Goal: Find specific page/section: Find specific page/section

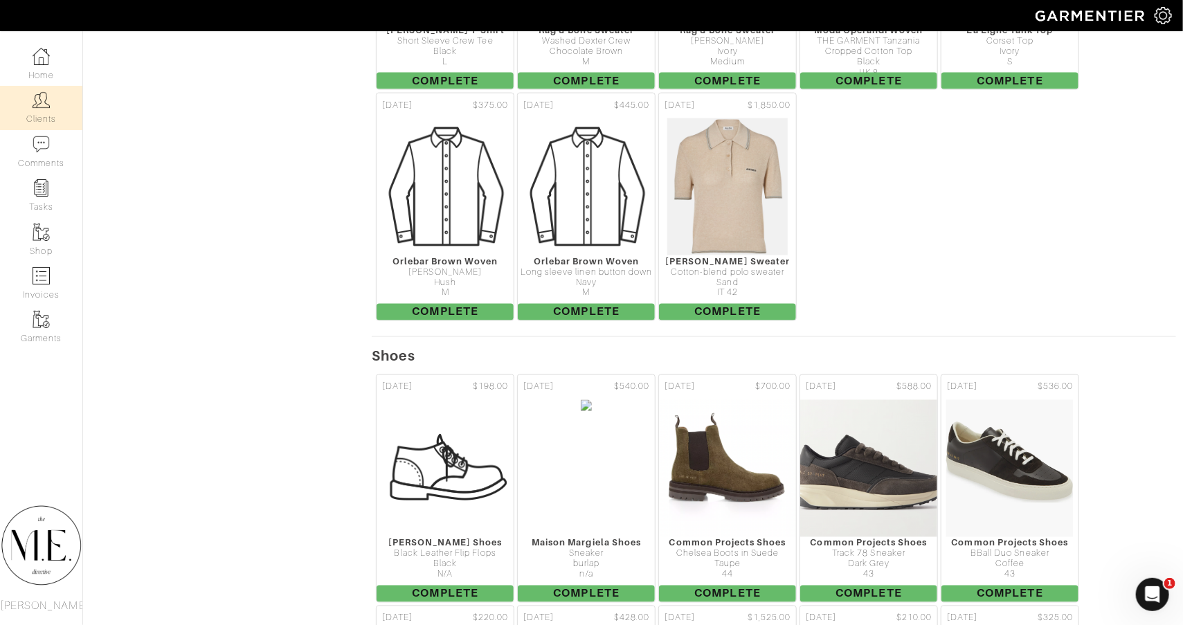
click at [42, 112] on link "Clients" at bounding box center [41, 108] width 82 height 44
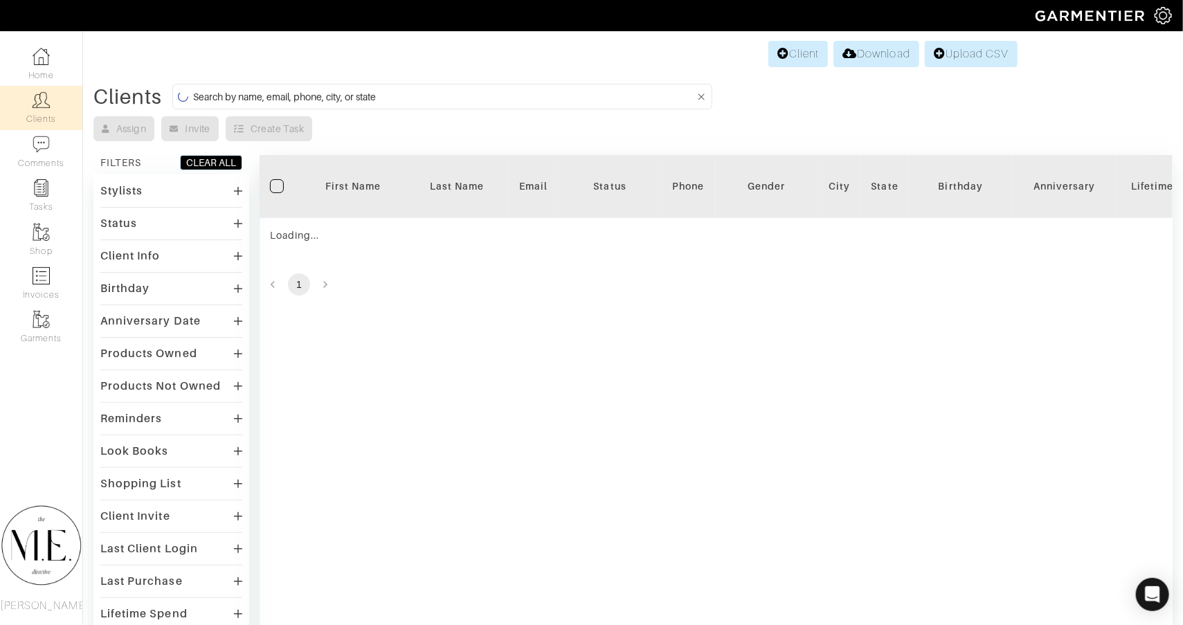
click at [511, 95] on input at bounding box center [444, 96] width 502 height 17
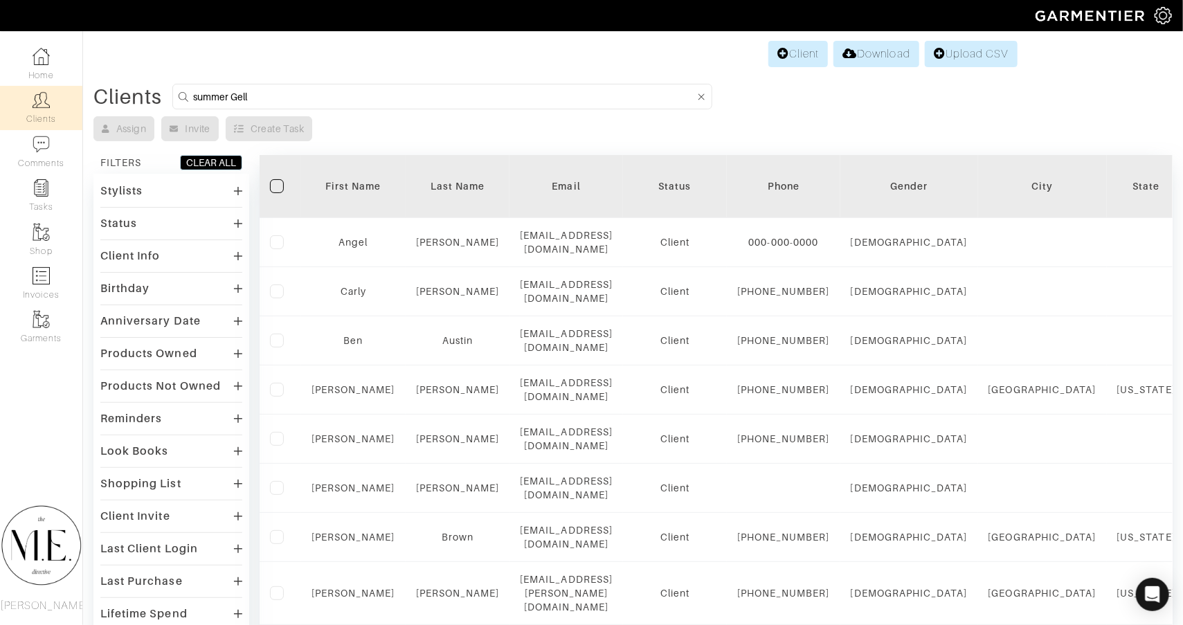
type input "summer Gell"
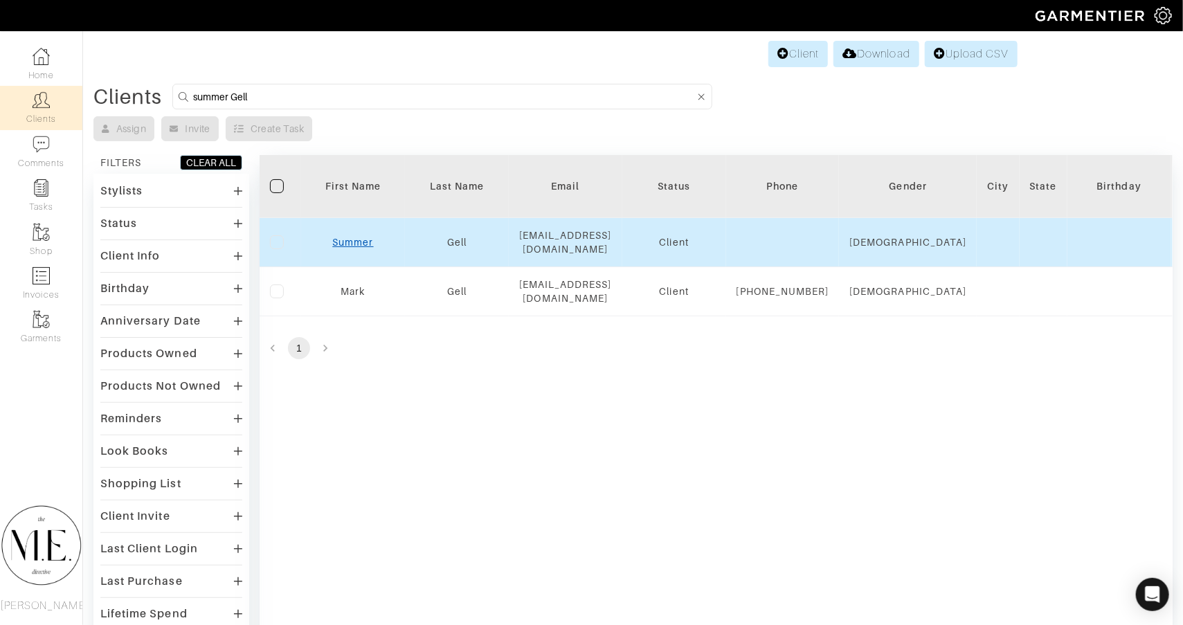
click at [344, 246] on link "Summer" at bounding box center [352, 242] width 41 height 11
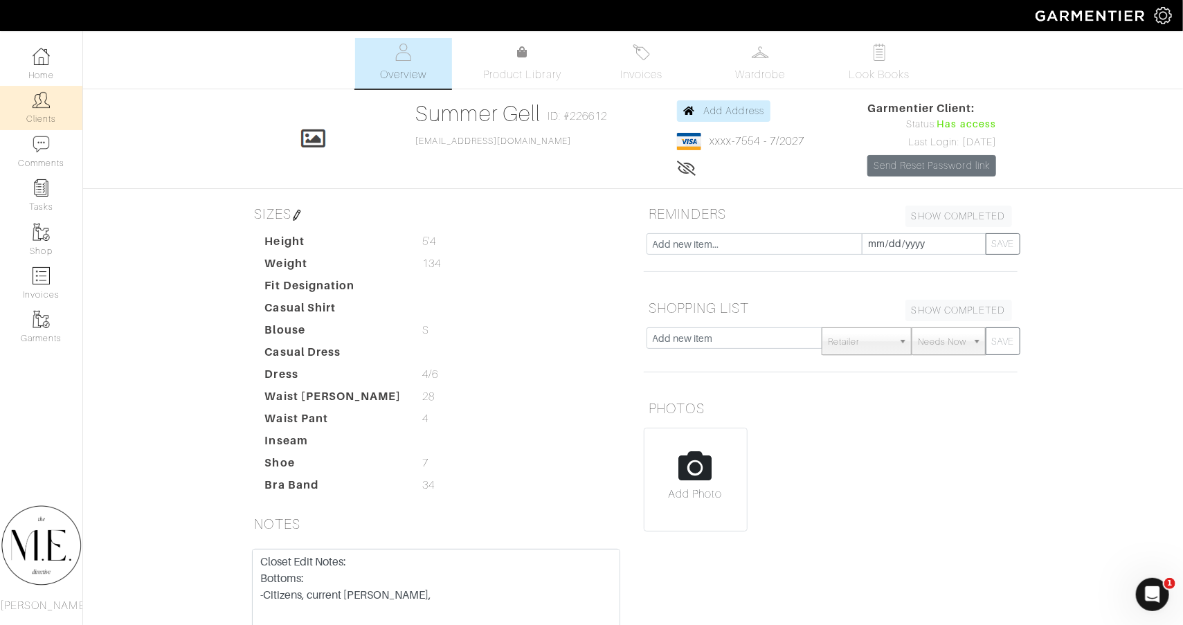
click at [40, 113] on link "Clients" at bounding box center [41, 108] width 82 height 44
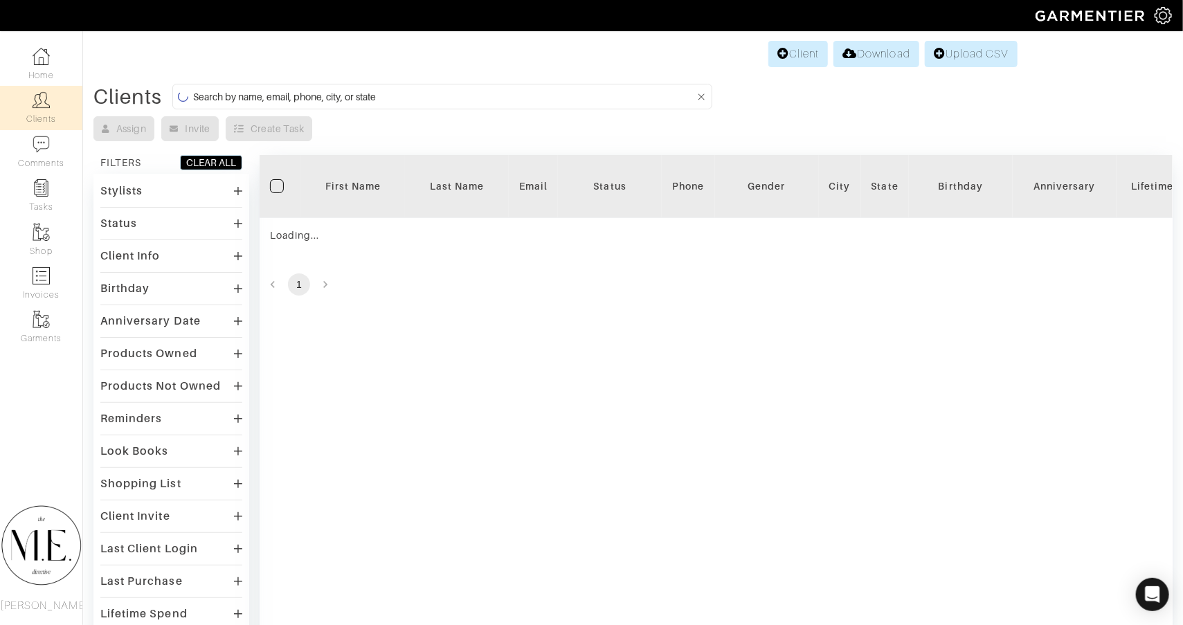
click at [454, 96] on input at bounding box center [444, 96] width 502 height 17
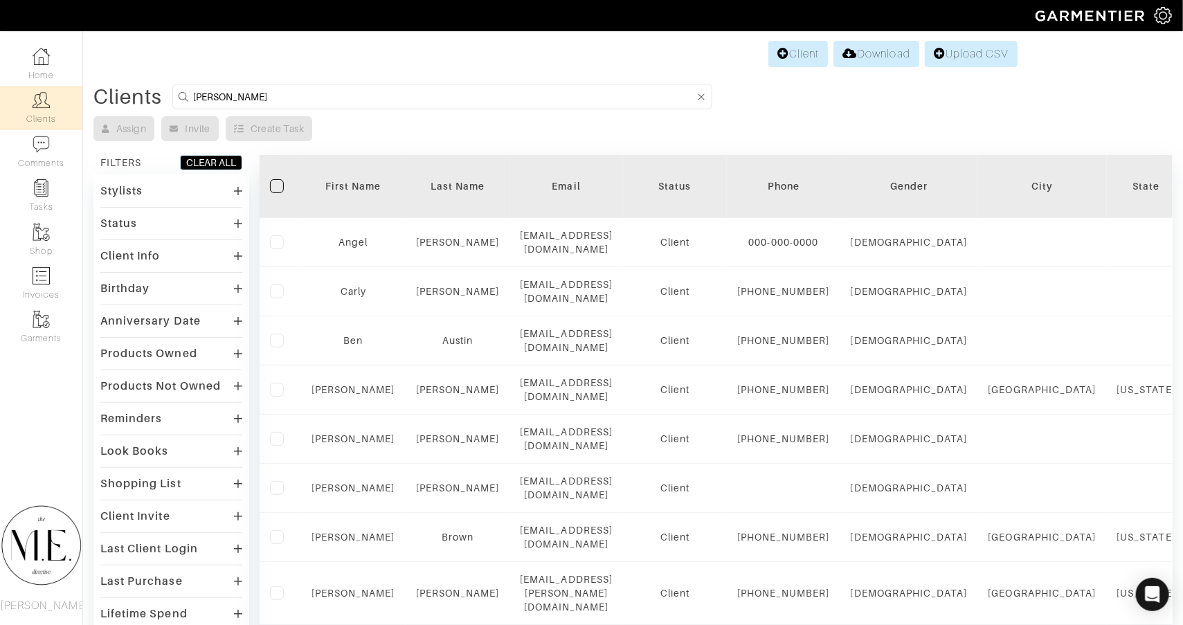
type input "Spencer gray"
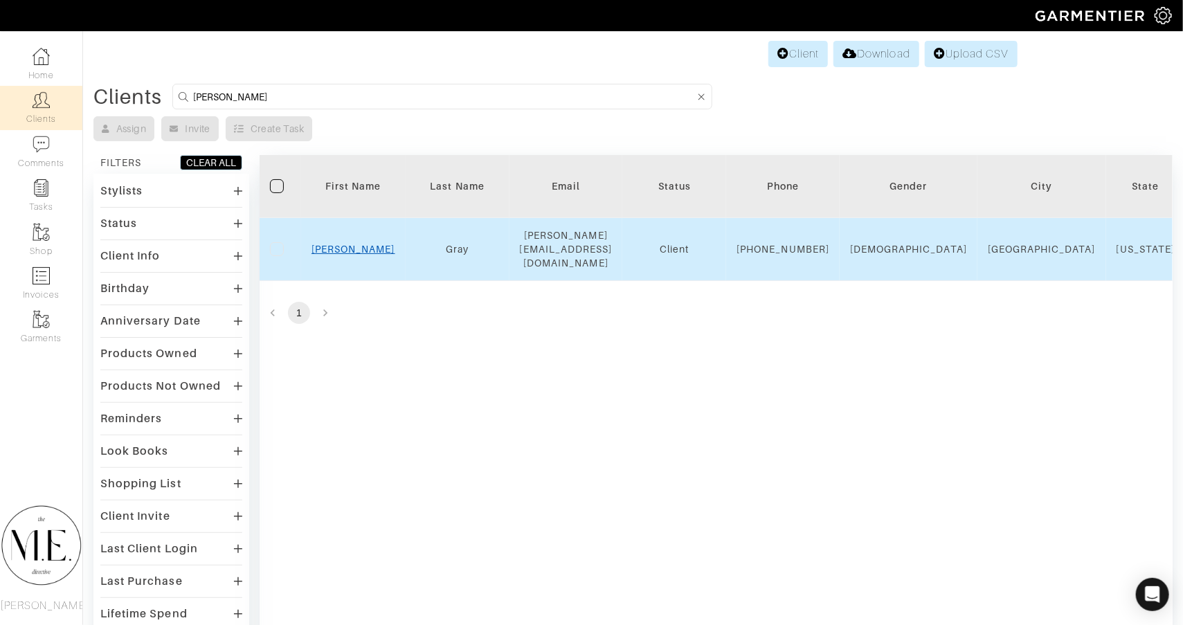
click at [361, 246] on link "[PERSON_NAME]" at bounding box center [353, 249] width 84 height 11
